Goal: Information Seeking & Learning: Learn about a topic

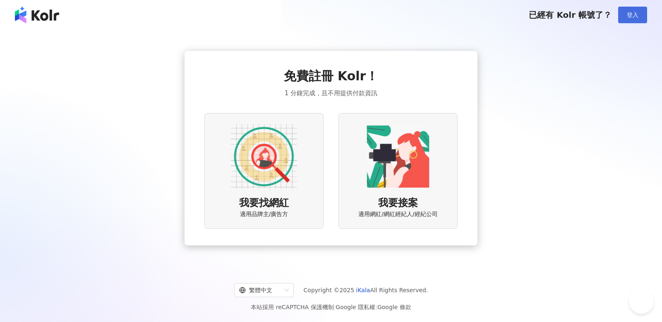
click at [634, 17] on span "登入" at bounding box center [632, 15] width 12 height 7
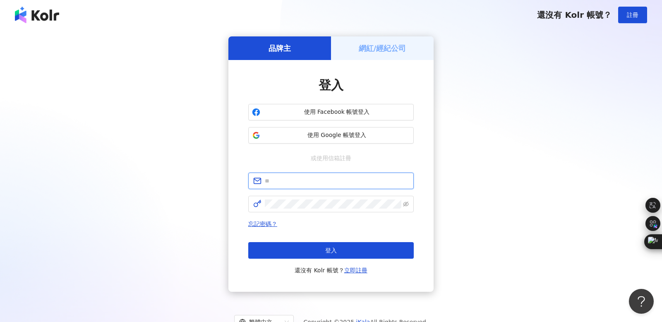
click at [275, 181] on input "text" at bounding box center [337, 180] width 144 height 9
type input "**********"
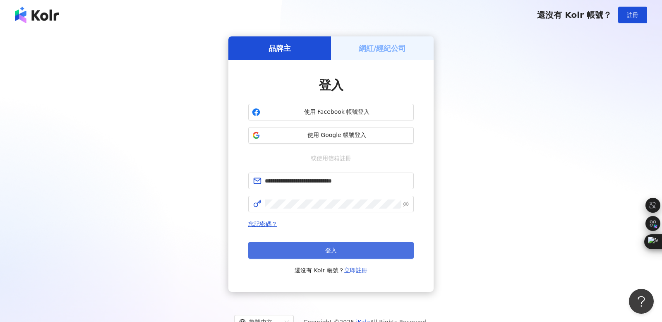
click at [332, 249] on span "登入" at bounding box center [331, 250] width 12 height 7
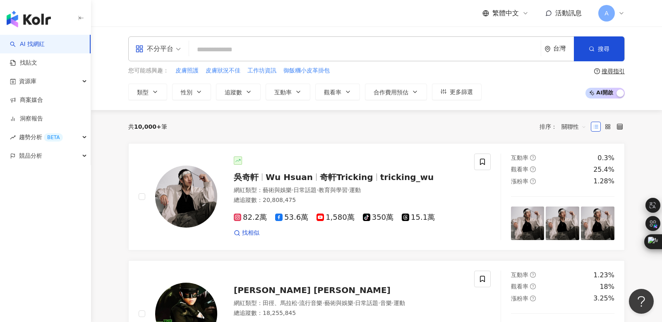
click at [622, 13] on icon at bounding box center [621, 13] width 7 height 7
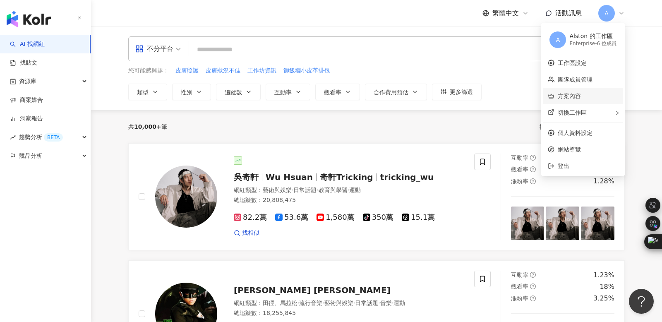
click at [571, 96] on link "方案內容" at bounding box center [568, 96] width 23 height 7
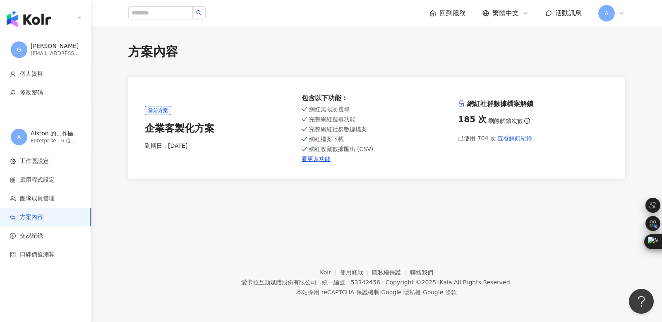
click at [516, 138] on span "查看解鎖紀錄" at bounding box center [514, 138] width 35 height 7
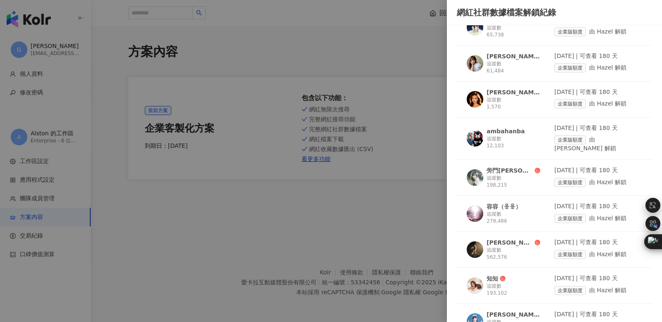
scroll to position [464, 0]
click at [507, 126] on div "ambahanba" at bounding box center [505, 130] width 38 height 8
drag, startPoint x: 103, startPoint y: 33, endPoint x: 141, endPoint y: 17, distance: 41.1
click at [103, 33] on div at bounding box center [331, 161] width 662 height 322
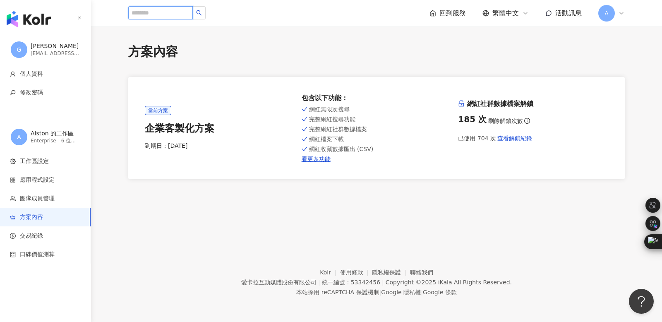
click at [145, 12] on input "search" at bounding box center [160, 12] width 65 height 13
type input "**"
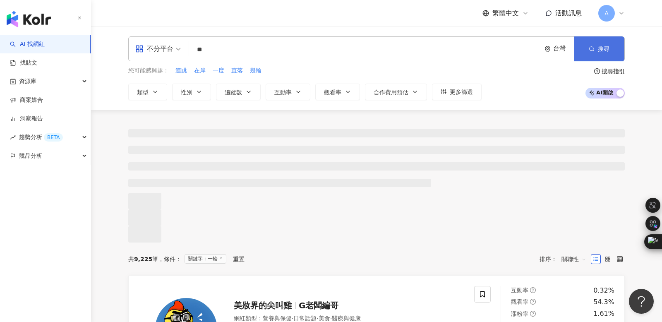
click at [603, 51] on span "搜尋" at bounding box center [604, 48] width 12 height 7
click at [225, 50] on input "**" at bounding box center [364, 50] width 345 height 16
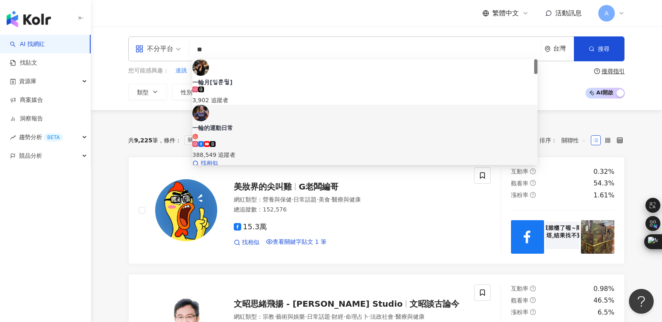
click at [249, 124] on div "一輪的運動日常" at bounding box center [364, 128] width 345 height 8
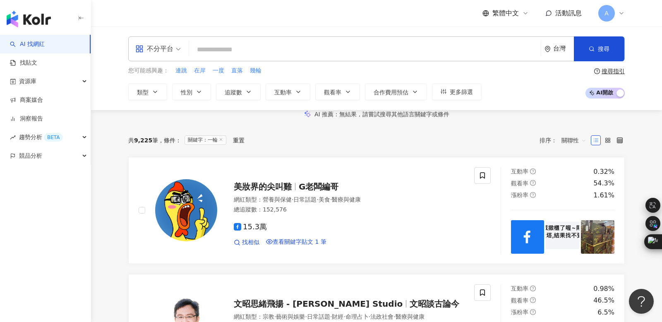
click at [299, 147] on div "共 9,225 筆 條件 ： 關鍵字：一輪 重置 排序： 關聯性" at bounding box center [376, 140] width 496 height 13
click at [200, 49] on input "search" at bounding box center [364, 50] width 345 height 16
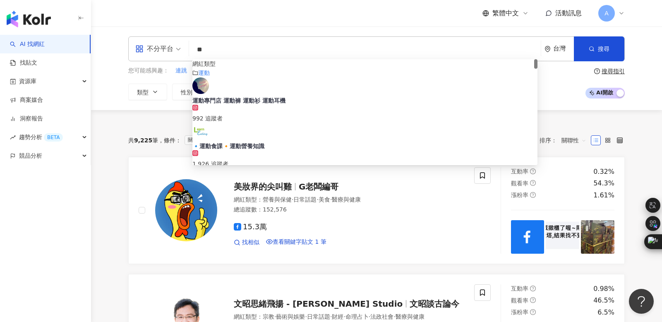
type input "*"
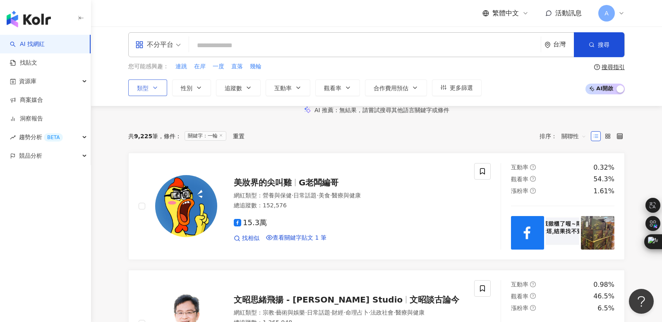
click at [153, 90] on button "類型" at bounding box center [147, 87] width 39 height 17
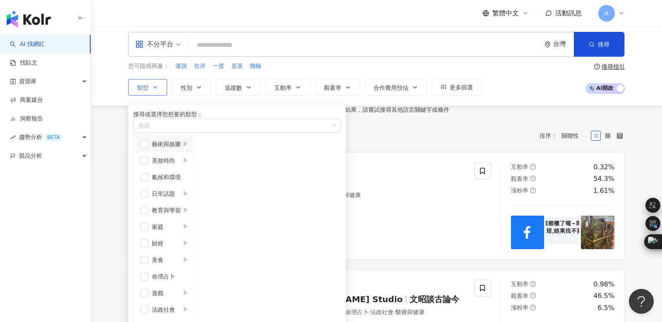
scroll to position [196, 0]
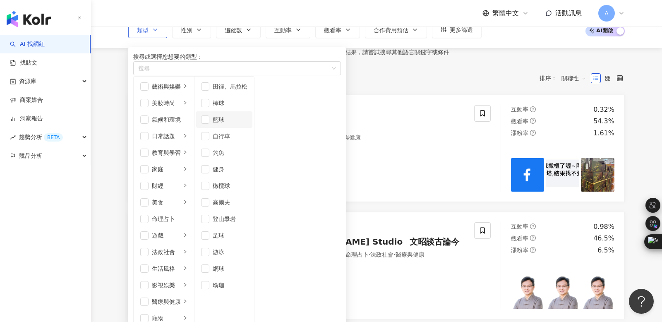
scroll to position [68, 0]
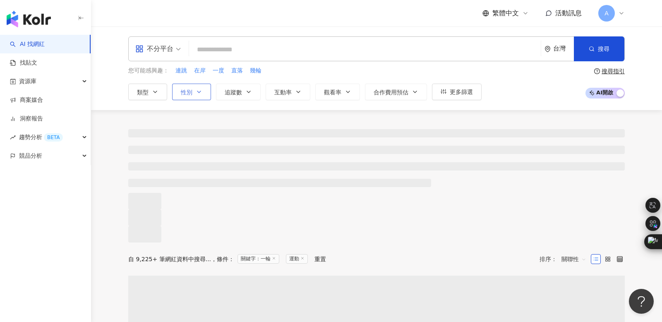
click at [200, 90] on icon "button" at bounding box center [199, 91] width 7 height 7
click at [212, 123] on span "女" at bounding box center [218, 118] width 12 height 9
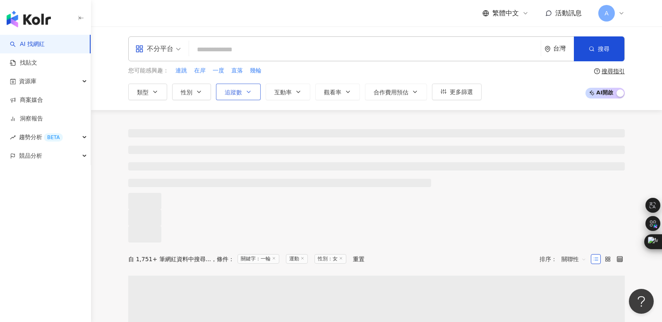
click at [234, 90] on span "追蹤數" at bounding box center [233, 92] width 17 height 7
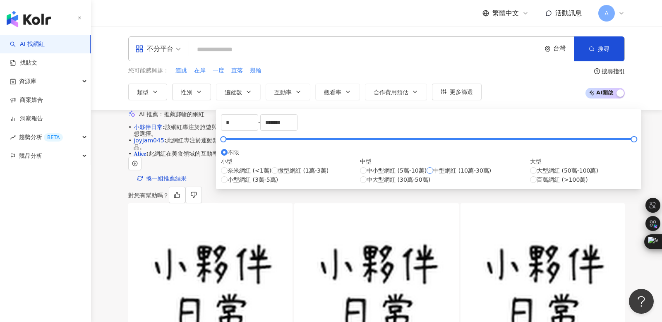
scroll to position [0, 0]
drag, startPoint x: 376, startPoint y: 126, endPoint x: 333, endPoint y: 125, distance: 43.0
click at [333, 125] on div "* - ******* 不限 小型 奈米網紅 (<1萬) 微型網紅 (1萬-3萬) 小型網紅 (3萬-5萬) 中型 中小型網紅 (5萬-10萬) 中型網紅 (…" at bounding box center [428, 149] width 415 height 70
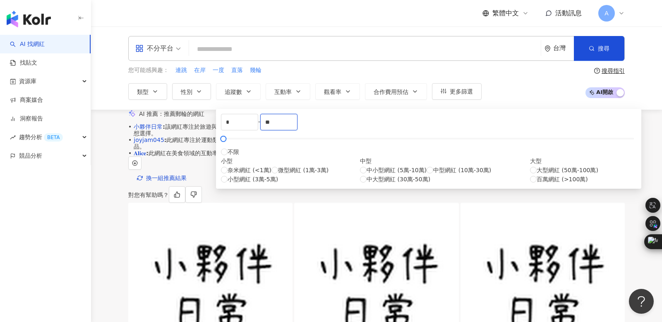
type input "*"
type input "******"
click at [498, 105] on div "不分平台 台灣 搜尋 customizedTag 網紅類型 運 動 運動專門店 運動褲 運動衫 運動耳機 992 追蹤者 🔹運動食課🔸運動營養知識 1,926…" at bounding box center [376, 68] width 571 height 84
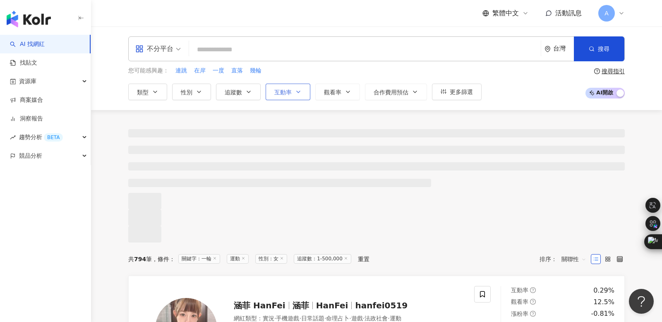
click at [284, 93] on span "互動率" at bounding box center [282, 92] width 17 height 7
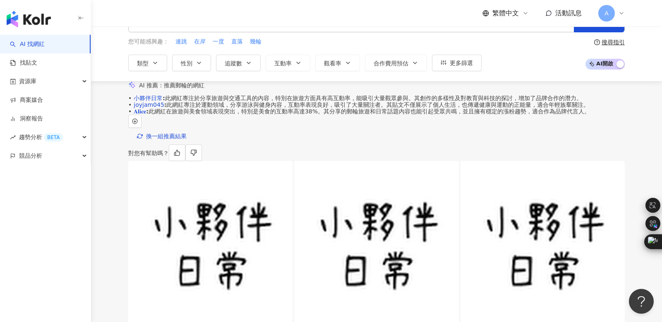
scroll to position [29, 0]
click at [196, 62] on icon "button" at bounding box center [199, 62] width 7 height 7
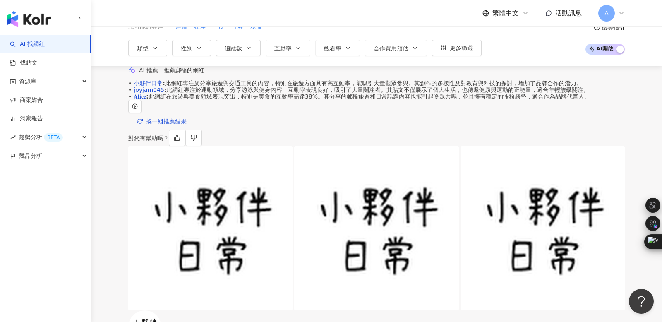
scroll to position [43, 0]
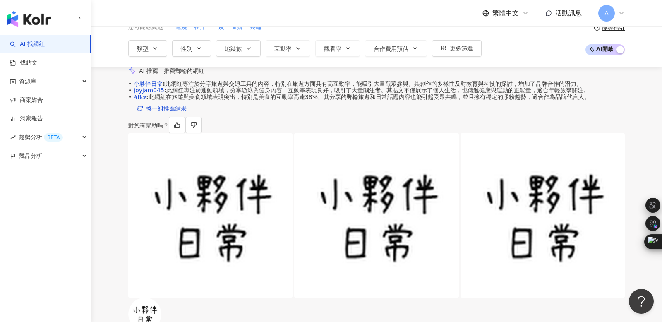
scroll to position [20, 0]
click at [170, 112] on span "換一組推薦結果" at bounding box center [166, 108] width 41 height 7
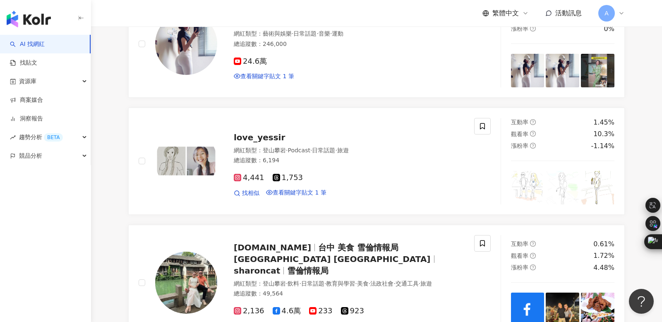
scroll to position [1790, 0]
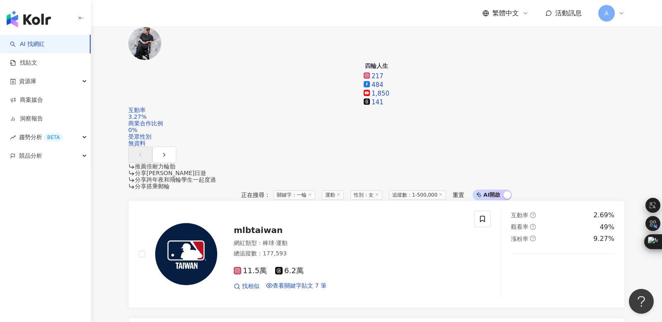
scroll to position [1776, 0]
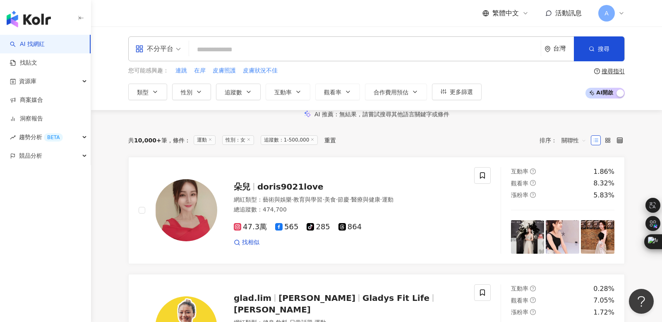
click at [595, 94] on span "AI 開啟 AI 關閉" at bounding box center [604, 93] width 39 height 11
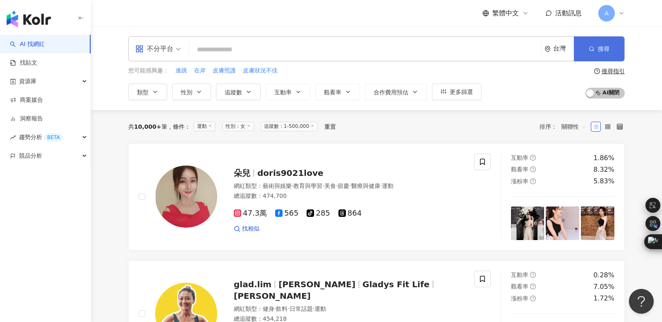
click at [601, 51] on span "搜尋" at bounding box center [604, 48] width 12 height 7
click at [204, 53] on input "search" at bounding box center [364, 50] width 345 height 16
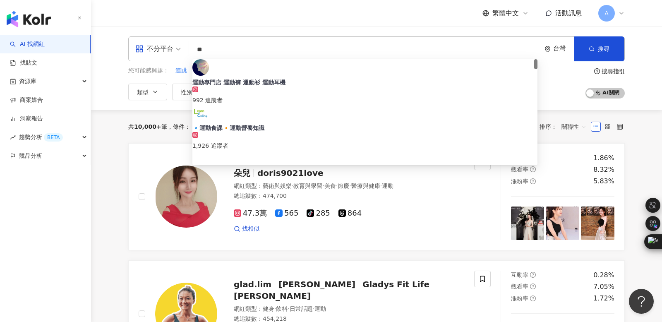
type input "*"
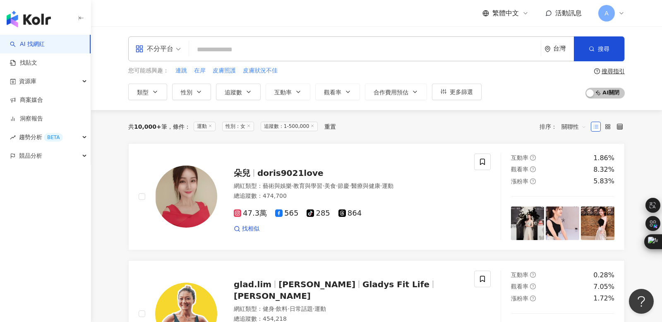
type input "*"
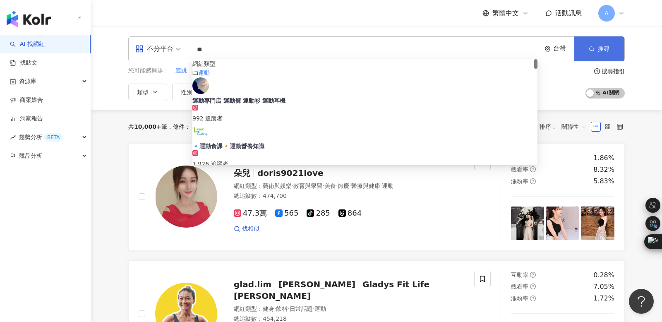
type input "**"
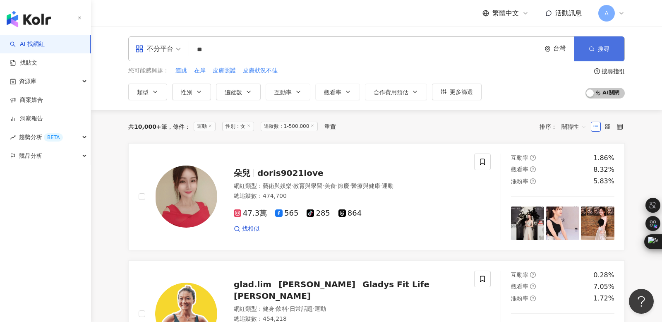
click at [606, 46] on span "搜尋" at bounding box center [604, 48] width 12 height 7
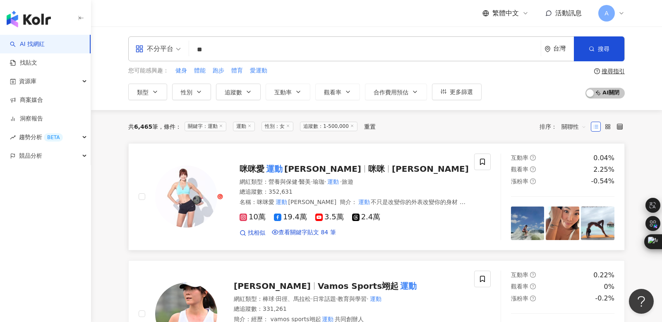
click at [284, 168] on span "Mimi sparkle" at bounding box center [322, 169] width 77 height 10
click at [221, 47] on input "**" at bounding box center [364, 50] width 345 height 16
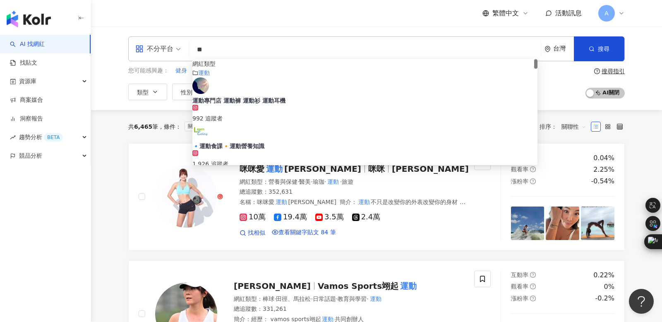
click at [215, 48] on input "**" at bounding box center [364, 50] width 345 height 16
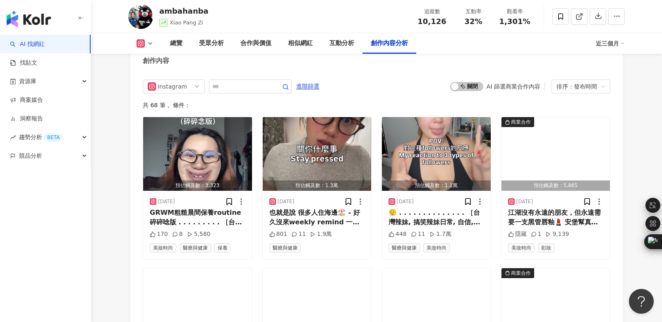
scroll to position [2556, 0]
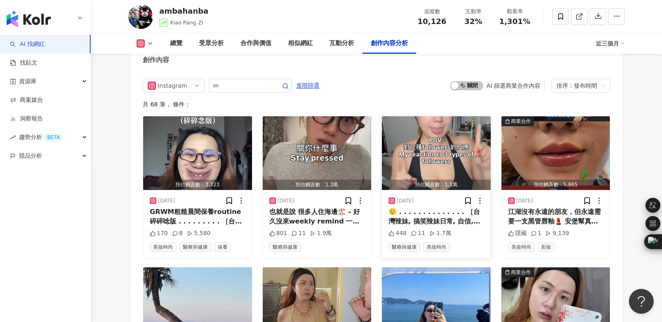
click at [438, 149] on img "button" at bounding box center [436, 153] width 109 height 74
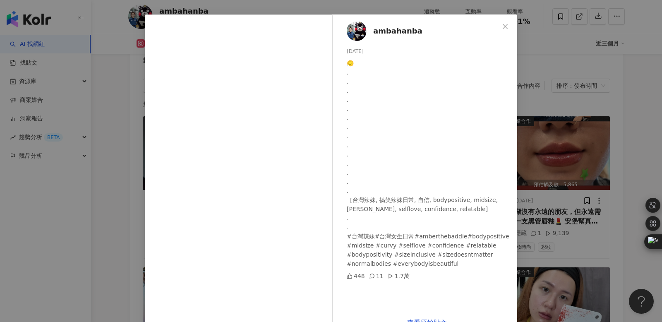
scroll to position [49, 0]
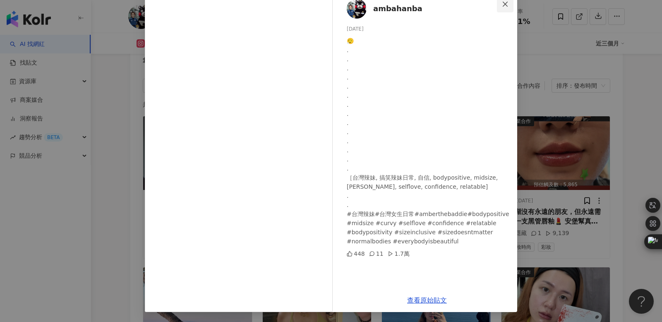
click at [506, 4] on icon "close" at bounding box center [505, 4] width 7 height 7
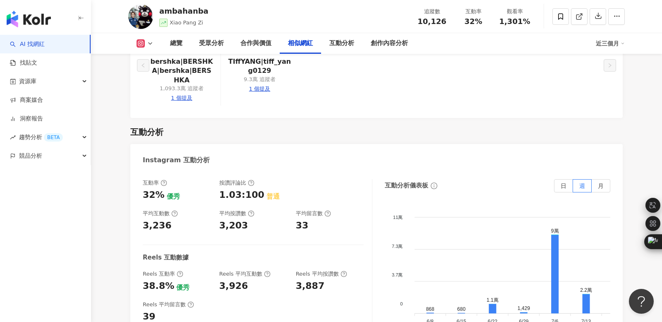
scroll to position [1574, 0]
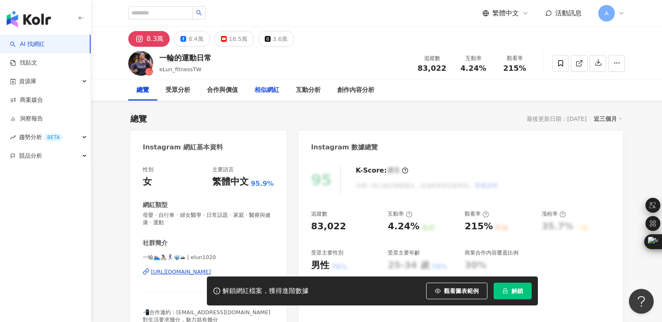
click at [268, 92] on div "相似網紅" at bounding box center [266, 90] width 25 height 10
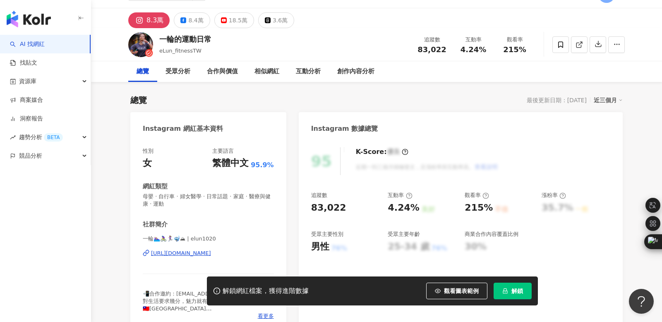
scroll to position [26, 0]
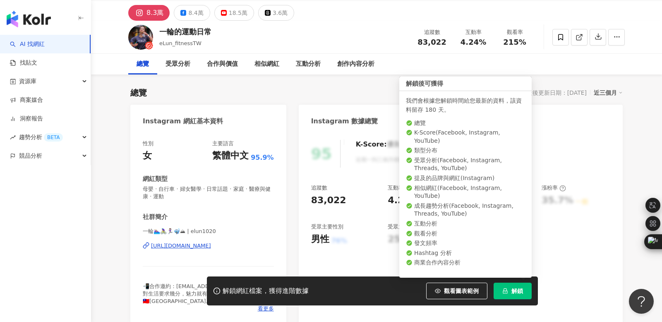
click at [517, 292] on span "解鎖" at bounding box center [517, 290] width 12 height 7
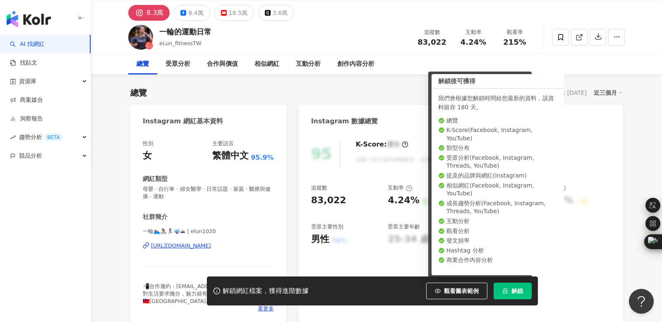
click at [517, 292] on span "解鎖" at bounding box center [517, 290] width 12 height 7
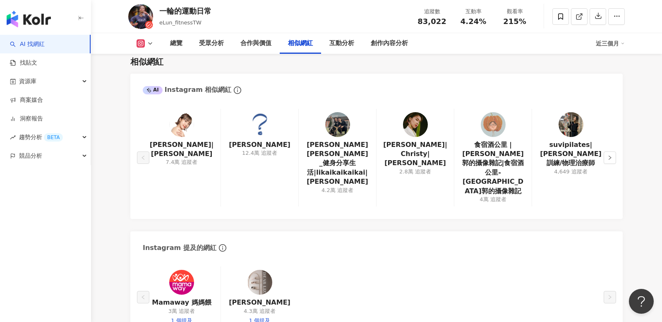
click at [617, 42] on div "近三個月" at bounding box center [609, 43] width 29 height 13
click at [643, 60] on main "8.3萬 8.4萬 18.5萬 3.6萬 一輪的運動日常 eLun_fitnessTW 追蹤數 83,022 互動率 4.24% 觀看率 215% 總覽 受眾…" at bounding box center [376, 234] width 571 height 3136
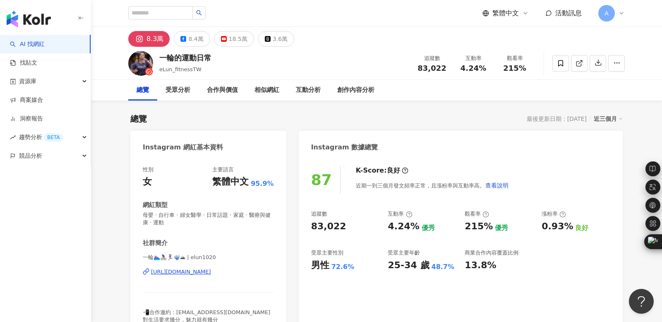
click at [622, 12] on icon at bounding box center [621, 13] width 7 height 7
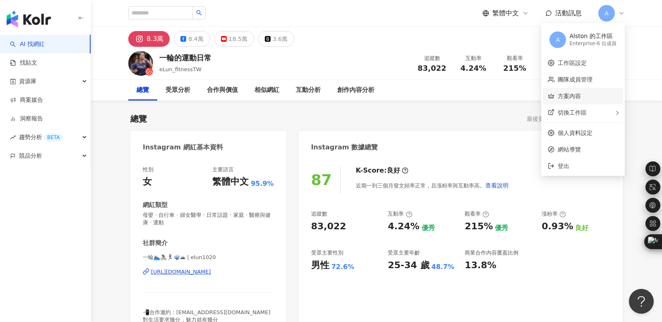
click at [573, 96] on link "方案內容" at bounding box center [568, 96] width 23 height 7
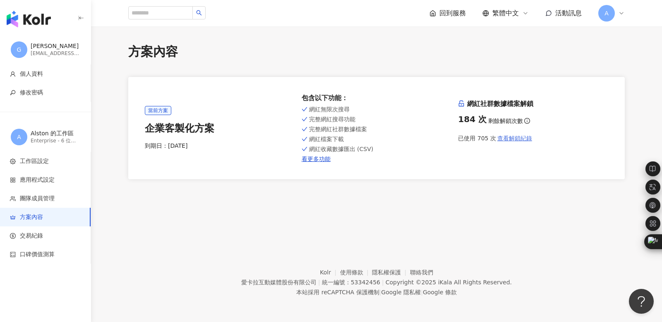
click at [511, 138] on span "查看解鎖紀錄" at bounding box center [514, 138] width 35 height 7
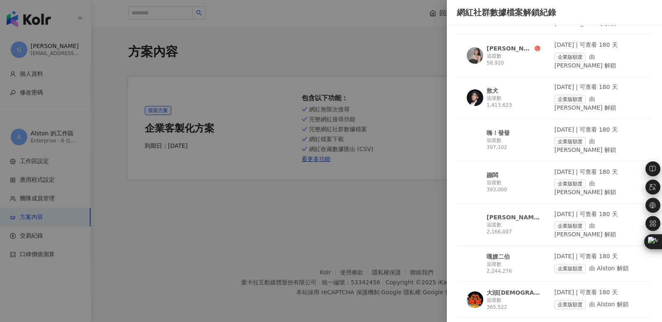
scroll to position [18766, 0]
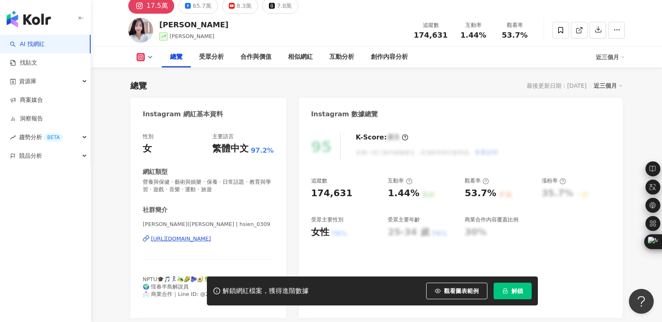
click at [618, 84] on icon at bounding box center [620, 86] width 4 height 4
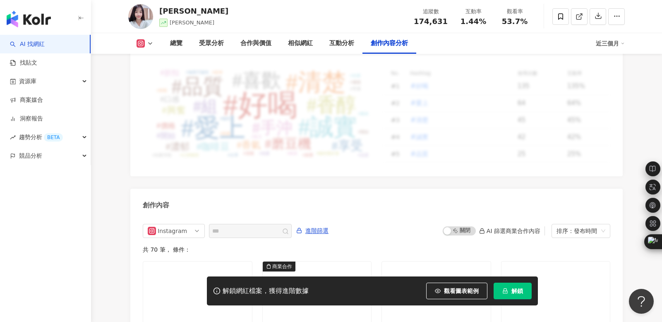
scroll to position [2589, 0]
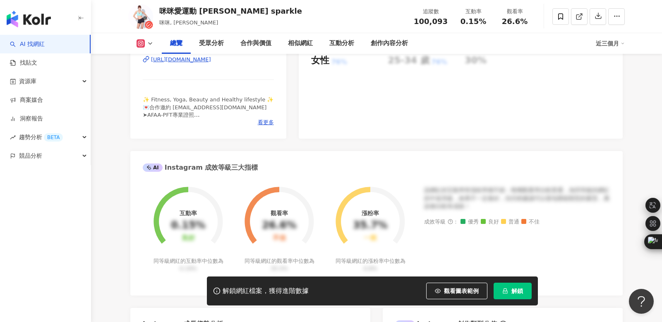
scroll to position [206, 0]
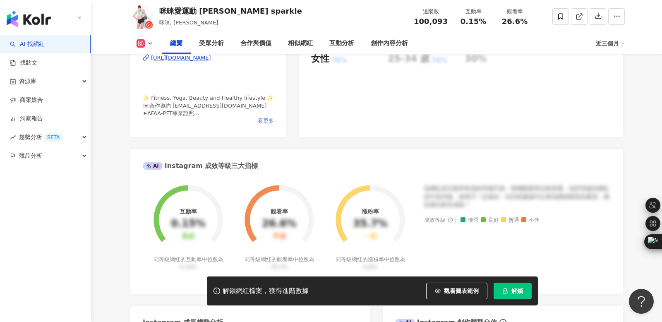
click at [269, 121] on span "看更多" at bounding box center [266, 120] width 16 height 7
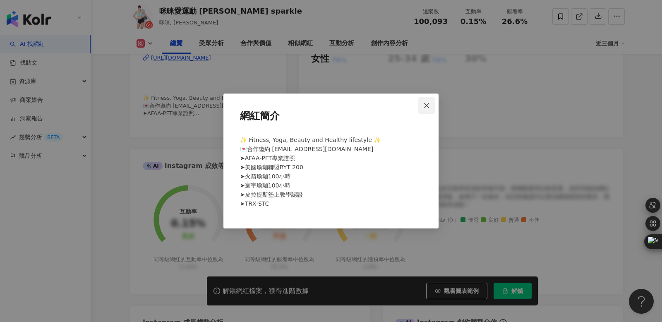
click at [428, 105] on icon "close" at bounding box center [426, 105] width 7 height 7
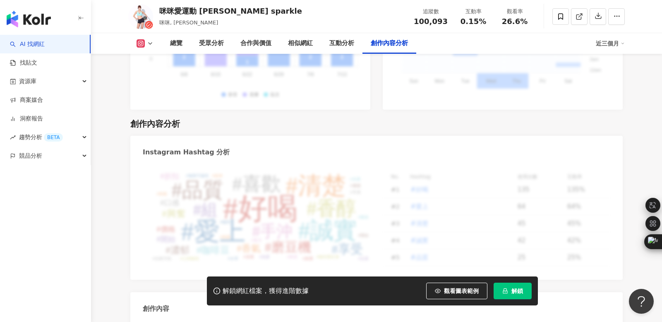
scroll to position [2577, 0]
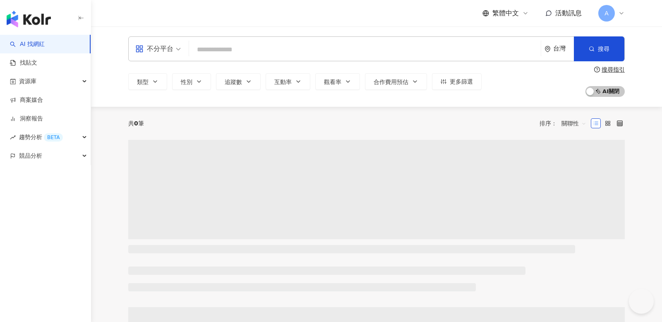
click at [224, 50] on input "search" at bounding box center [364, 50] width 345 height 16
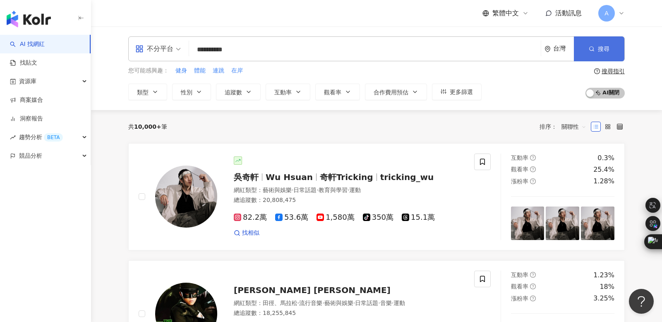
type input "**********"
click at [598, 48] on span "搜尋" at bounding box center [604, 48] width 12 height 7
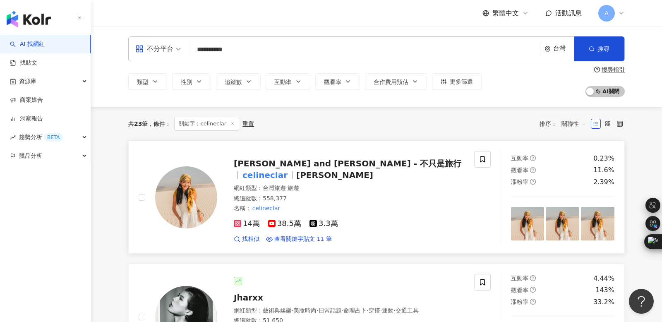
click at [322, 166] on span "Celine and Cynthia - 不只是旅行" at bounding box center [347, 163] width 227 height 10
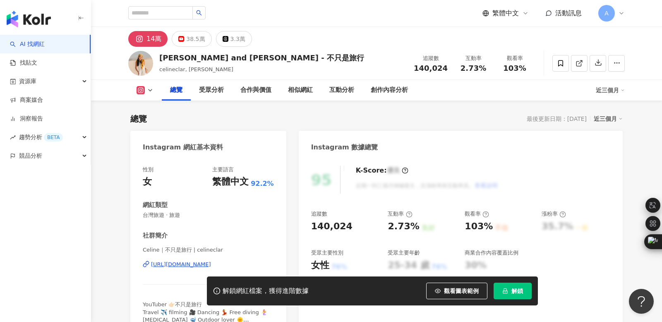
click at [268, 321] on span "看更多" at bounding box center [266, 326] width 16 height 7
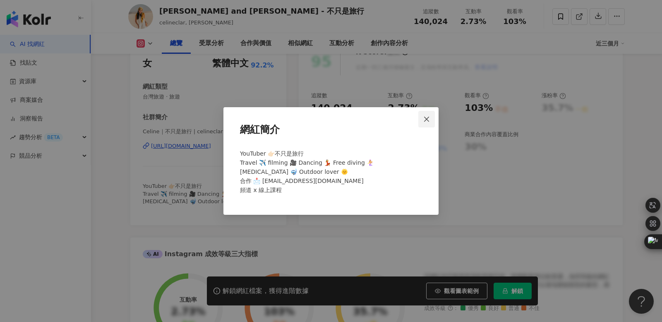
click at [424, 118] on icon "close" at bounding box center [426, 119] width 7 height 7
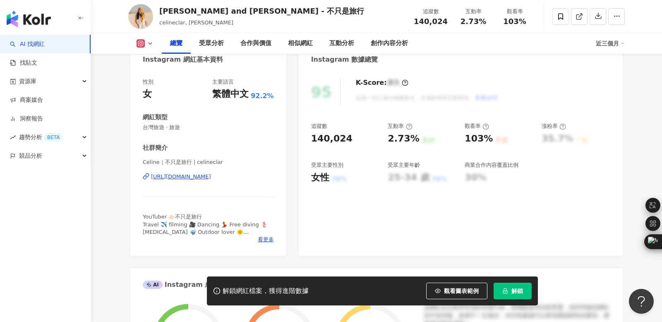
scroll to position [93, 0]
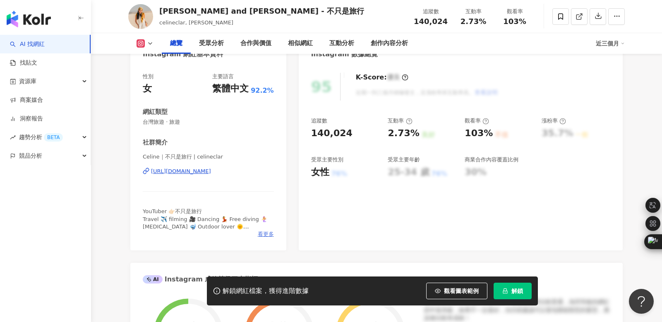
click at [266, 234] on span "看更多" at bounding box center [266, 233] width 16 height 7
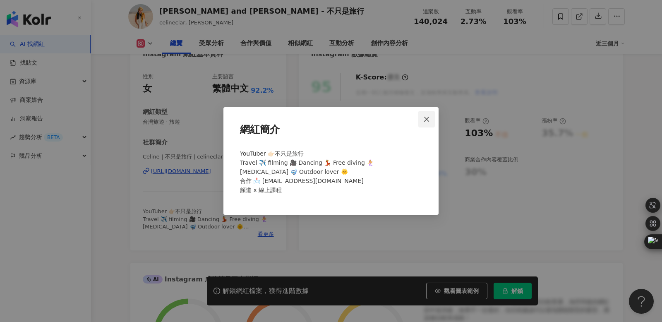
click at [426, 120] on icon "close" at bounding box center [426, 119] width 7 height 7
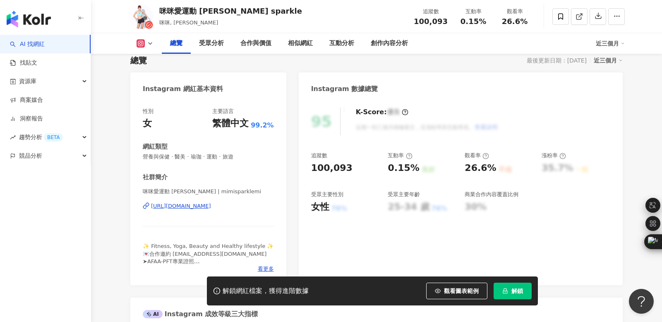
scroll to position [59, 0]
click at [206, 206] on div "https://www.instagram.com/mimisparklemi/" at bounding box center [181, 205] width 60 height 7
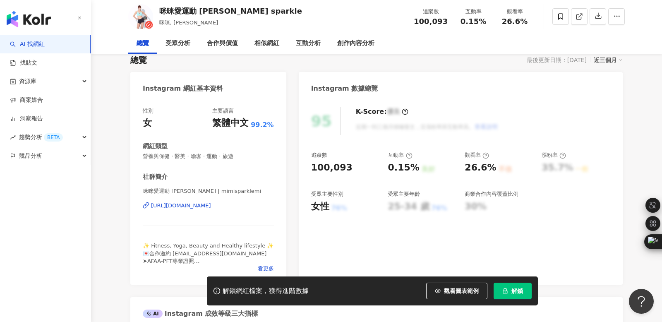
scroll to position [0, 0]
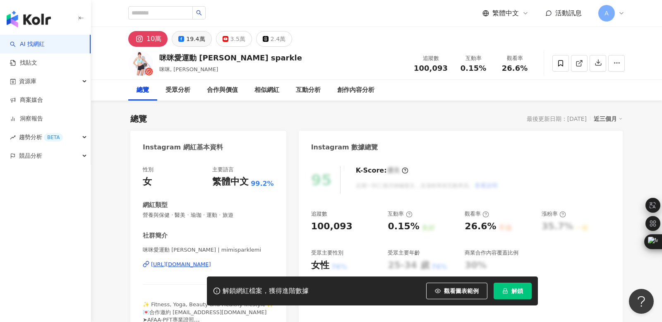
click at [192, 38] on div "19.4萬" at bounding box center [195, 39] width 19 height 12
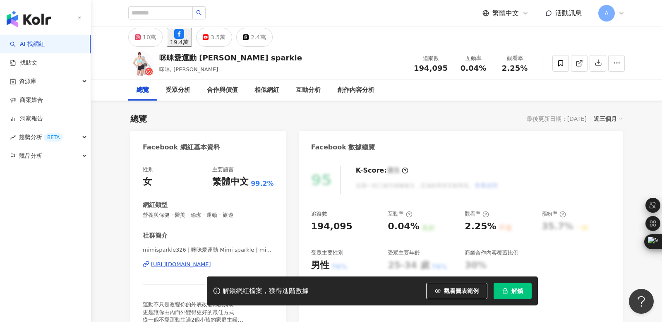
click at [211, 265] on div "https://www.facebook.com/1003671903044559" at bounding box center [181, 264] width 60 height 7
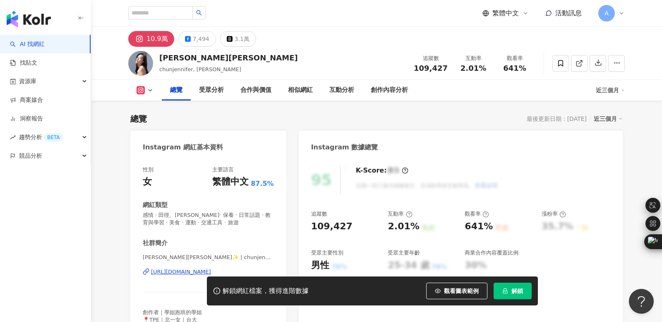
scroll to position [51, 0]
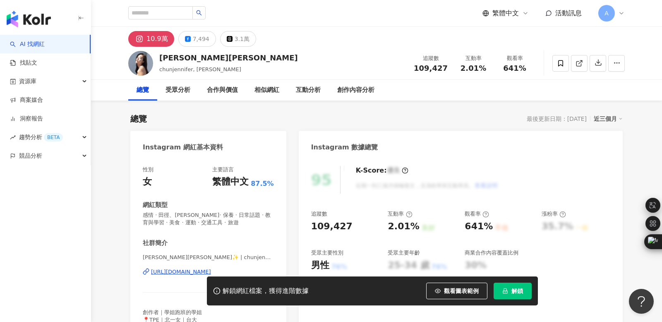
click at [516, 291] on span "解鎖" at bounding box center [517, 290] width 12 height 7
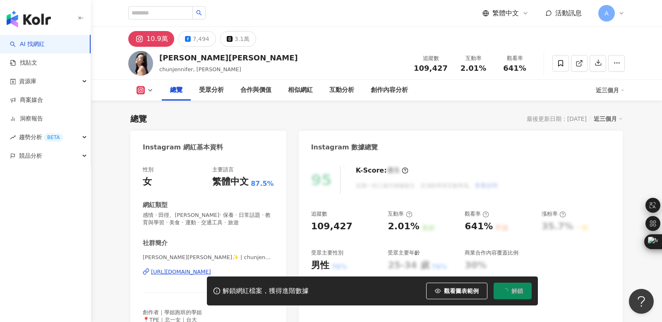
scroll to position [51, 0]
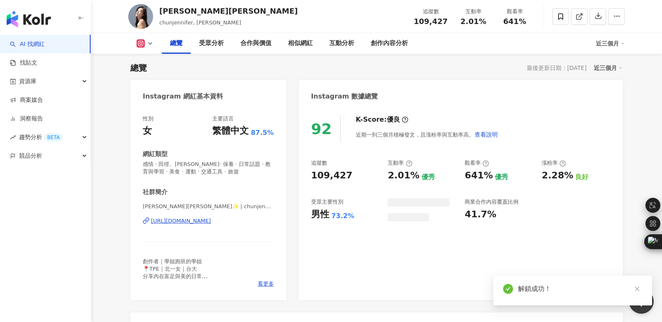
click at [637, 288] on icon "close" at bounding box center [636, 289] width 5 height 5
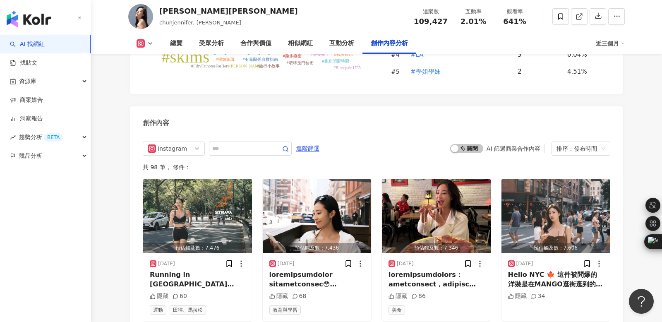
scroll to position [2485, 0]
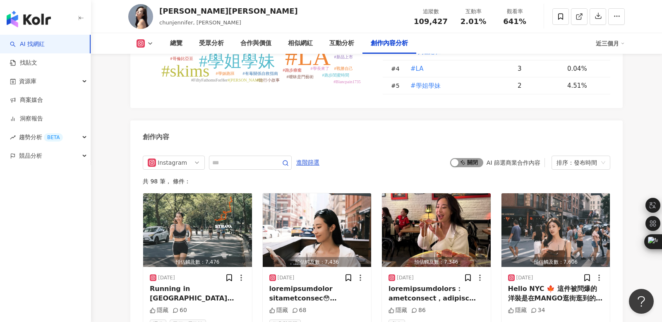
click at [476, 158] on span "啟動 關閉" at bounding box center [466, 162] width 33 height 9
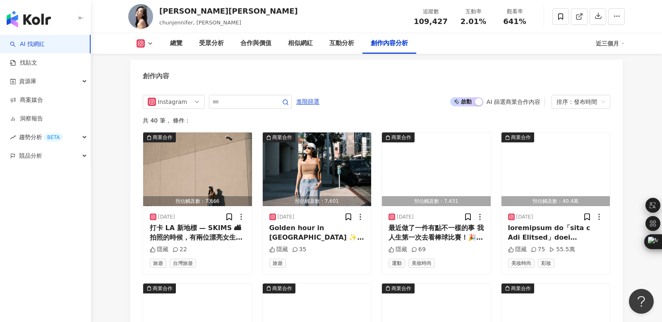
scroll to position [2546, 0]
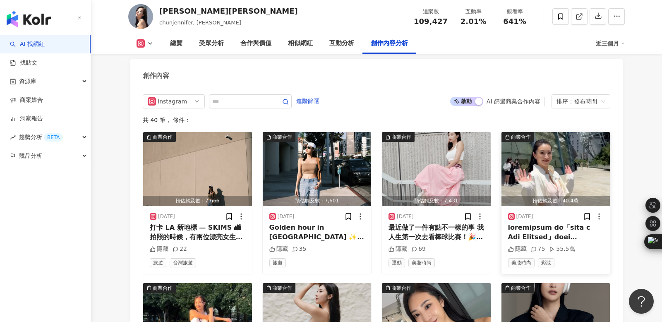
click at [573, 163] on img "button" at bounding box center [555, 169] width 109 height 74
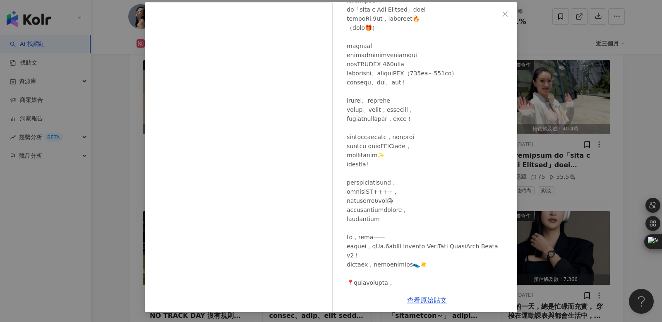
scroll to position [0, 0]
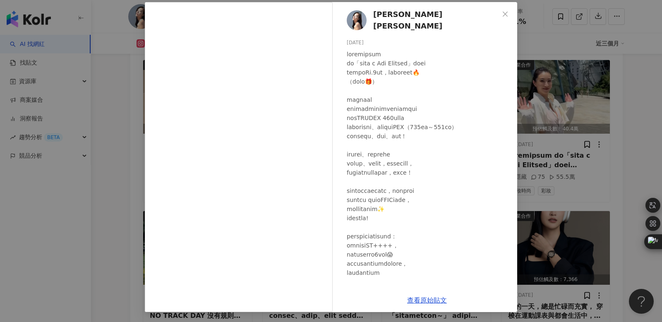
click at [633, 80] on div "[PERSON_NAME][PERSON_NAME] [DATE] 隱藏 75 55.5萬 查看原始貼文" at bounding box center [331, 161] width 662 height 322
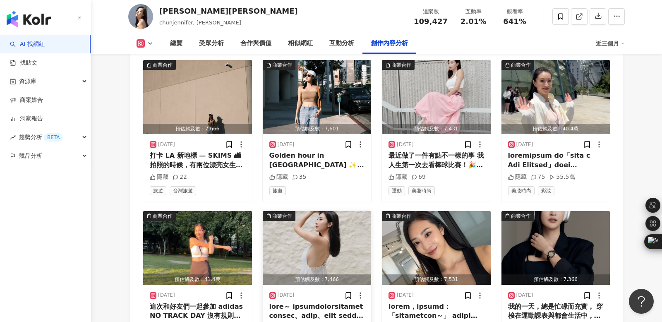
click at [331, 238] on img "button" at bounding box center [317, 248] width 109 height 74
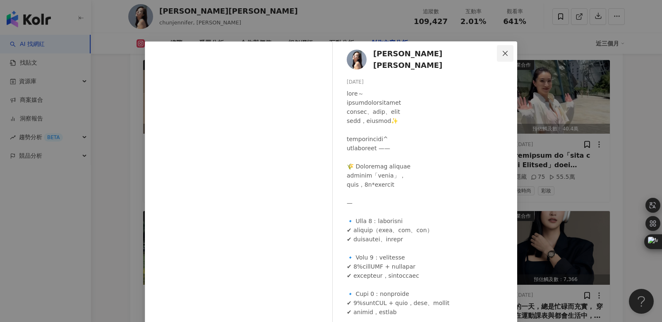
click at [504, 53] on icon "close" at bounding box center [504, 52] width 5 height 5
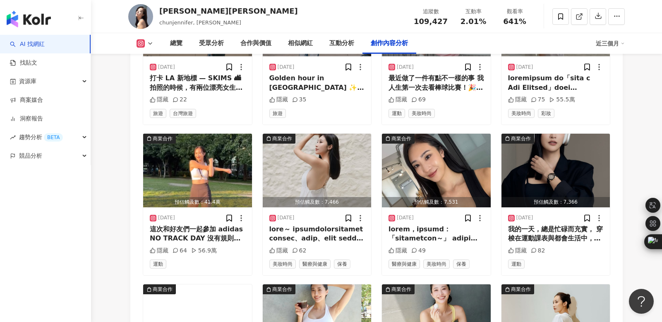
scroll to position [2696, 0]
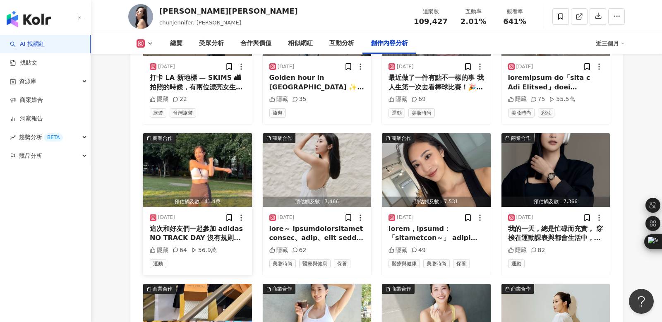
click at [207, 169] on img "button" at bounding box center [197, 170] width 109 height 74
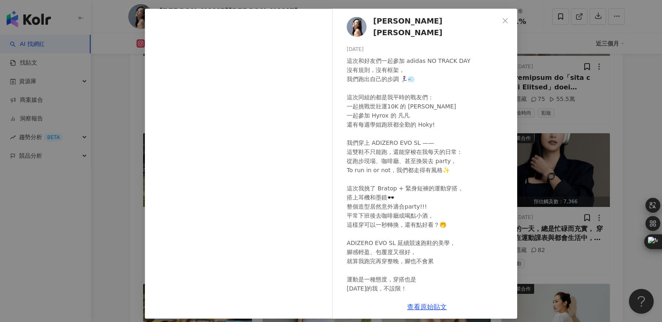
scroll to position [39, 0]
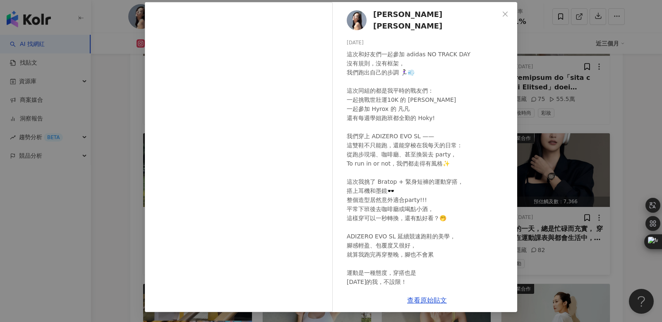
click at [507, 16] on icon "close" at bounding box center [504, 13] width 5 height 5
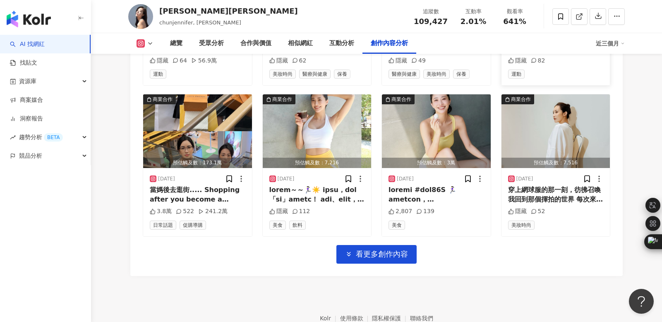
scroll to position [2889, 0]
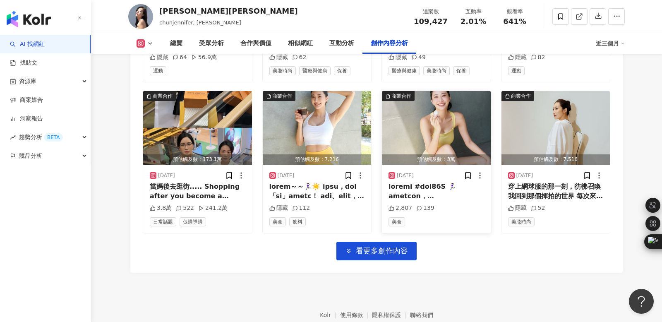
click at [422, 120] on img "button" at bounding box center [436, 128] width 109 height 74
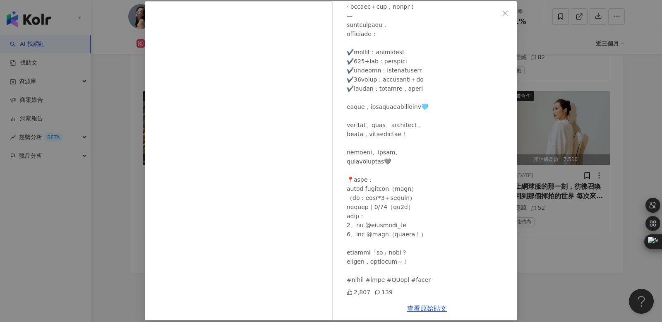
scroll to position [48, 0]
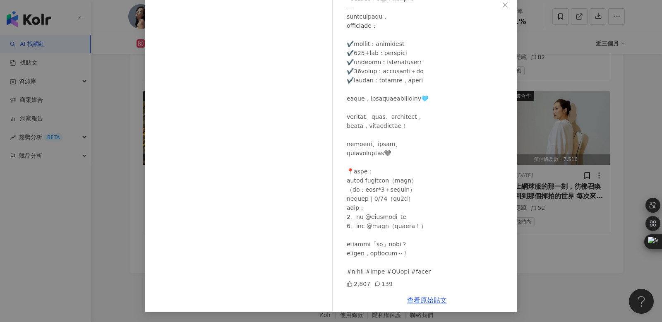
click at [631, 67] on div "[PERSON_NAME][PERSON_NAME] [DATE] 2,807 139 查看原始貼文" at bounding box center [331, 161] width 662 height 322
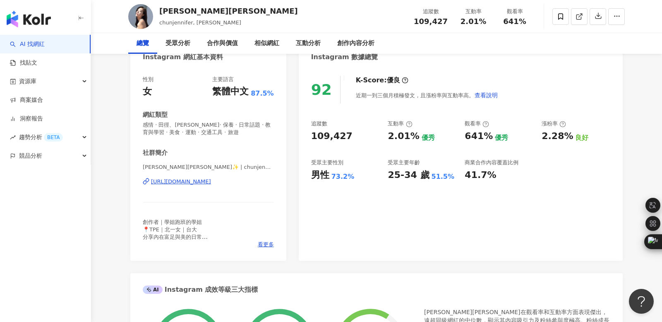
scroll to position [0, 0]
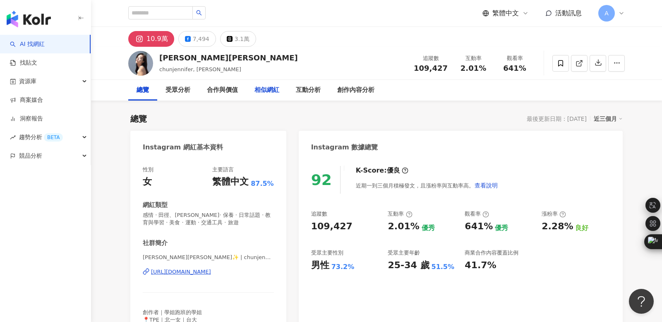
click at [271, 90] on div "相似網紅" at bounding box center [266, 90] width 25 height 10
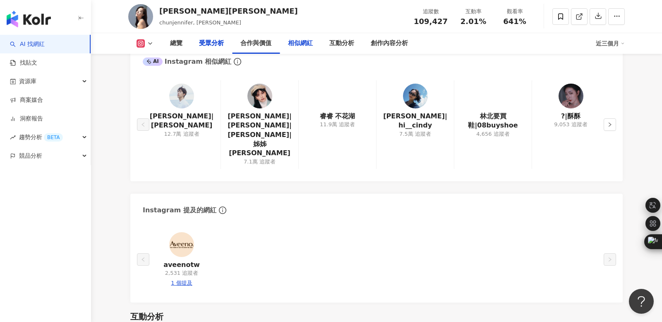
scroll to position [932, 0]
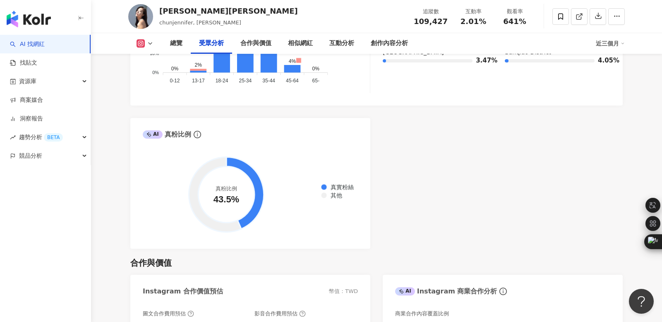
click at [29, 45] on link "AI 找網紅" at bounding box center [27, 44] width 35 height 8
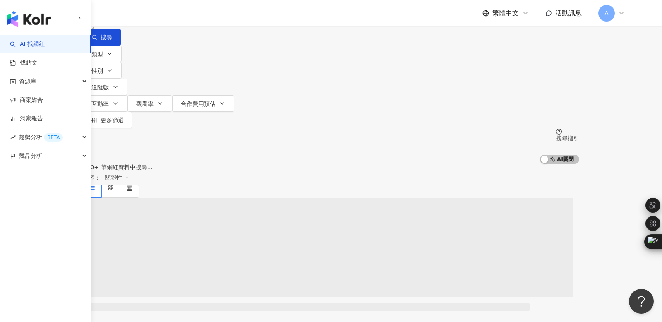
click at [203, 16] on input "search" at bounding box center [169, 8] width 67 height 16
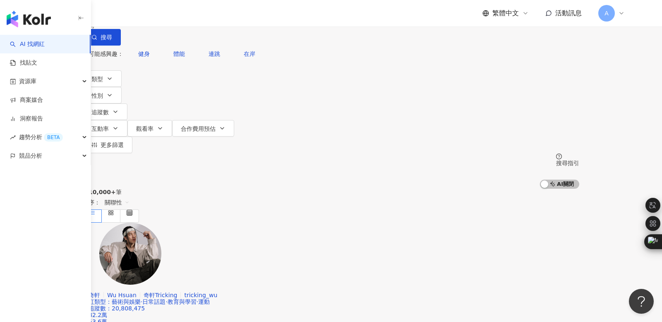
type input "***"
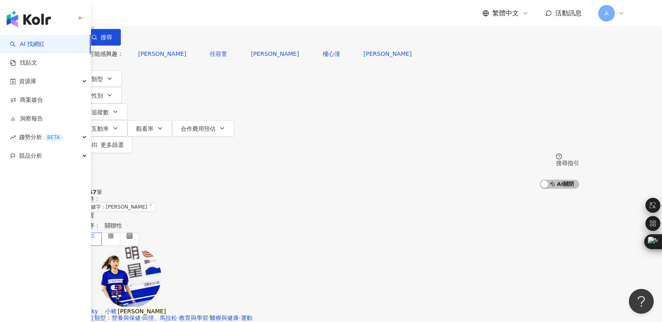
click at [117, 308] on span "小豬" at bounding box center [111, 311] width 12 height 7
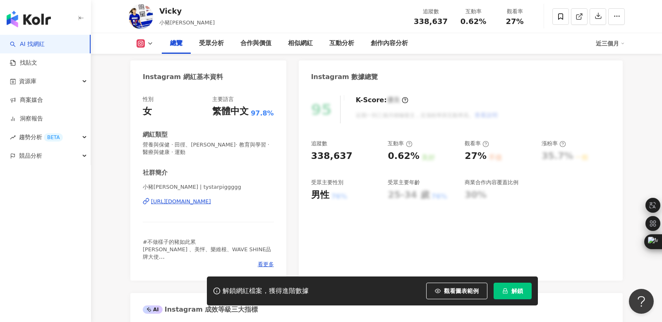
scroll to position [75, 0]
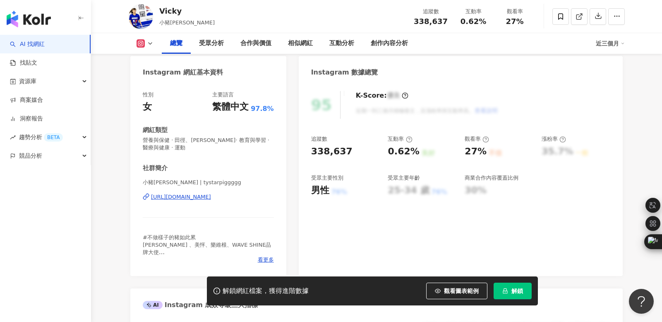
click at [200, 198] on div "[URL][DOMAIN_NAME]" at bounding box center [181, 196] width 60 height 7
